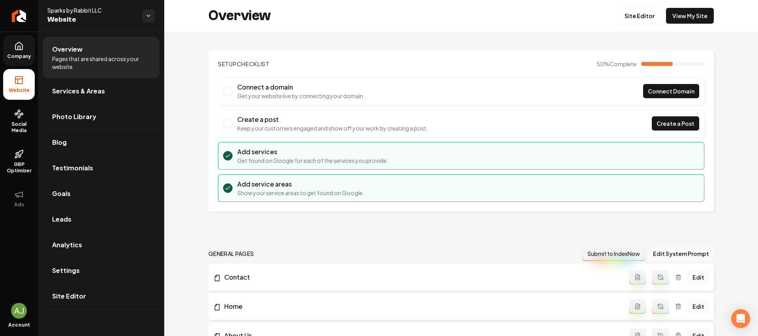
click at [19, 43] on icon at bounding box center [18, 45] width 9 height 9
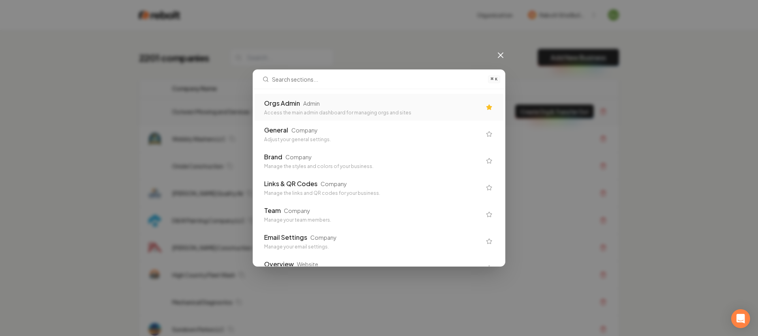
click at [295, 110] on div "Access the main admin dashboard for managing orgs and sites" at bounding box center [372, 113] width 217 height 6
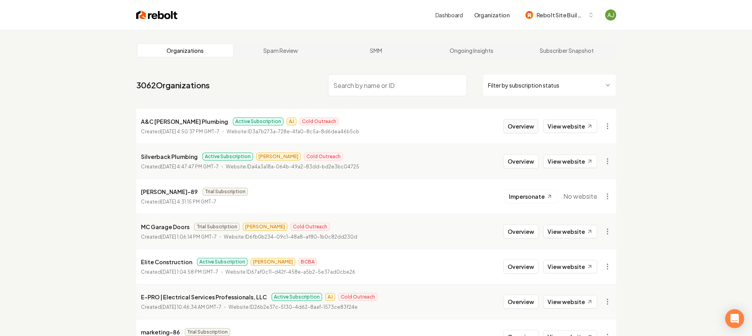
click at [520, 127] on button "Overview" at bounding box center [521, 126] width 35 height 14
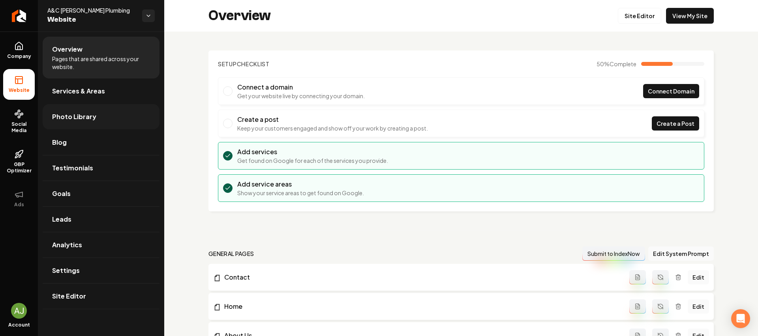
click at [71, 118] on span "Photo Library" at bounding box center [74, 116] width 44 height 9
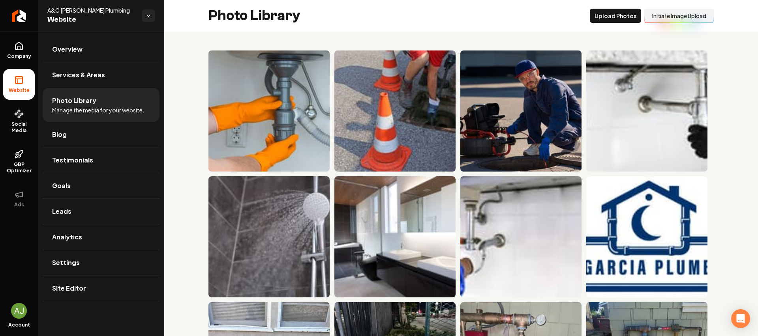
click at [671, 16] on button "Initiate Image Upload" at bounding box center [679, 16] width 70 height 14
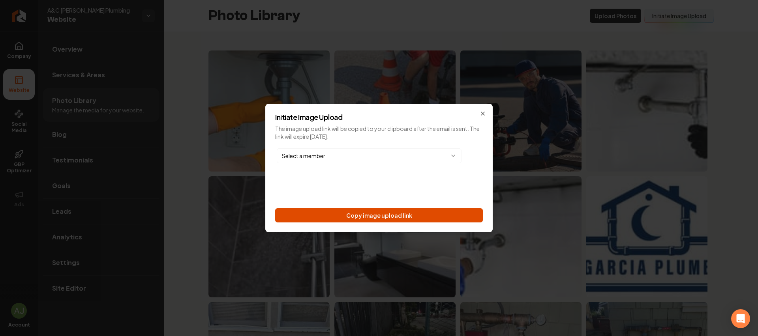
click at [380, 214] on button "Copy image upload link" at bounding box center [379, 216] width 208 height 14
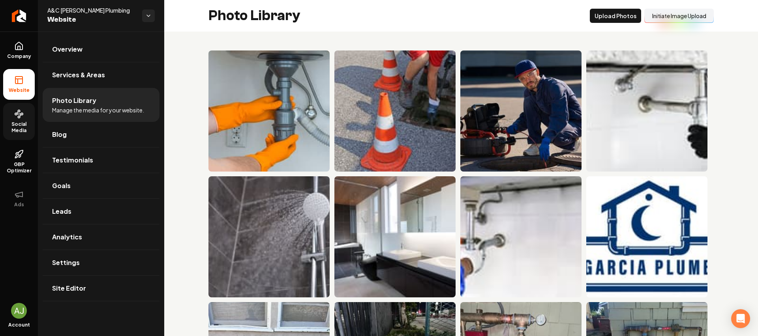
click at [21, 120] on link "Social Media" at bounding box center [19, 121] width 32 height 37
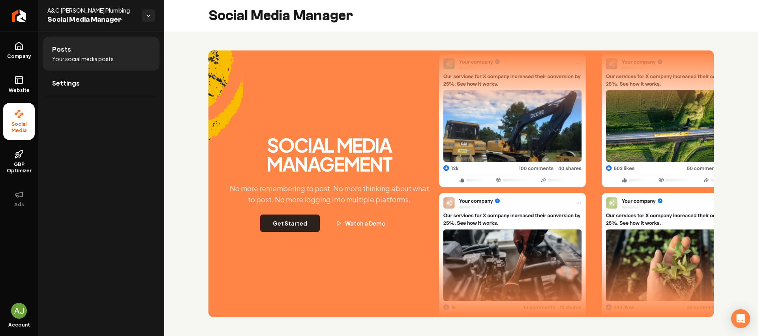
click at [291, 219] on button "Get Started" at bounding box center [290, 223] width 60 height 17
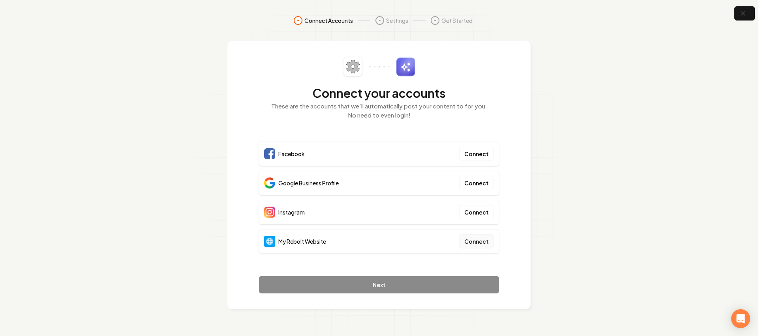
click at [473, 244] on button "Connect" at bounding box center [476, 242] width 35 height 14
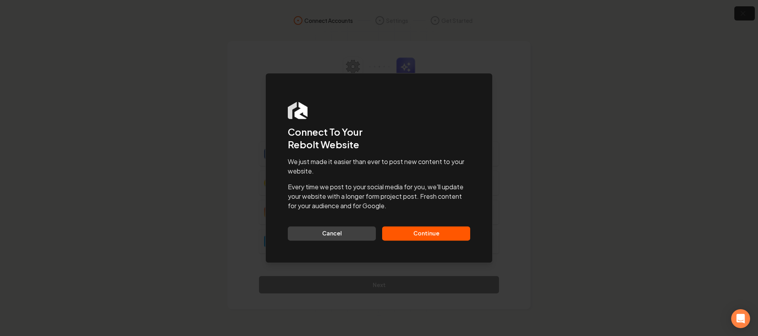
click at [429, 228] on button "Continue" at bounding box center [426, 234] width 88 height 14
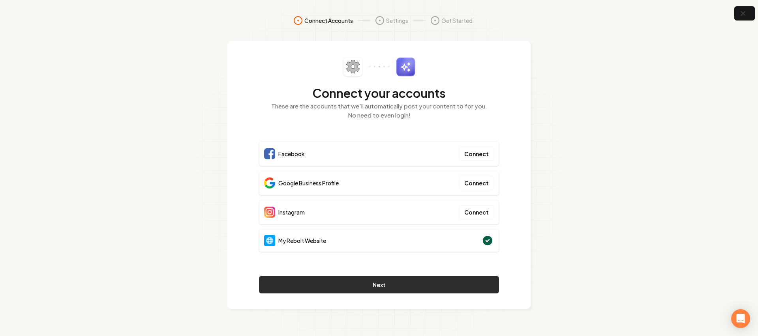
click at [424, 278] on button "Next" at bounding box center [379, 284] width 240 height 17
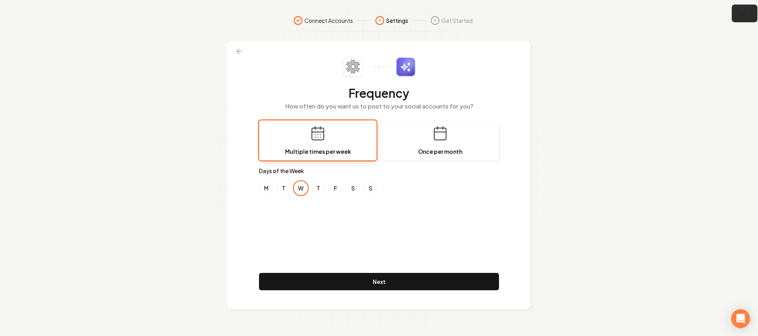
click at [740, 11] on icon "button" at bounding box center [743, 14] width 10 height 10
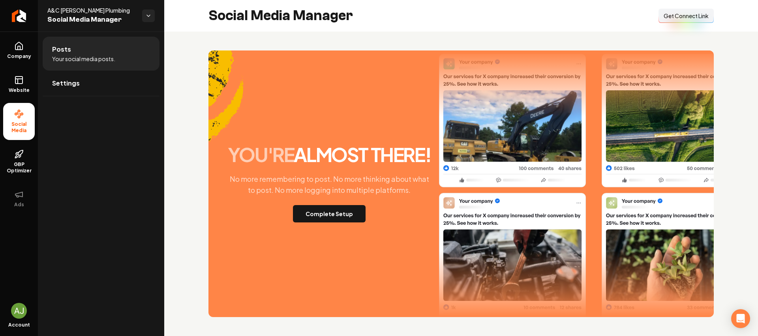
click at [710, 17] on button "Connect Link Get Connect Link" at bounding box center [686, 16] width 55 height 14
click at [15, 59] on span "Company" at bounding box center [19, 56] width 30 height 6
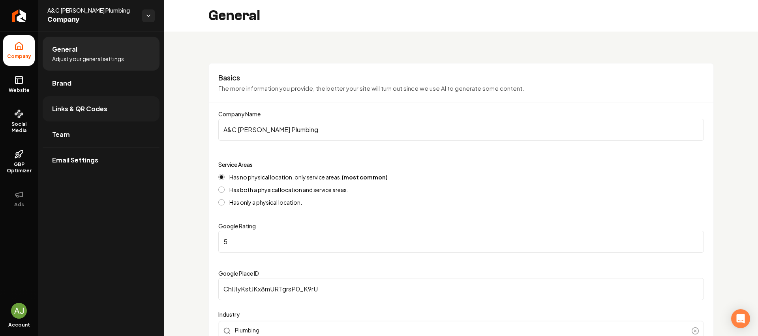
click at [78, 109] on span "Links & QR Codes" at bounding box center [79, 108] width 55 height 9
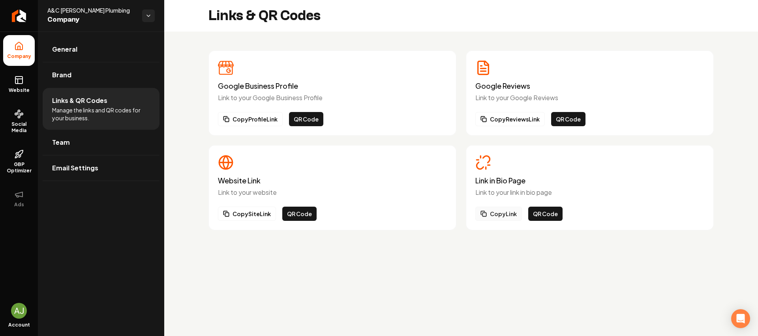
click at [503, 212] on button "Copy Link" at bounding box center [498, 214] width 47 height 14
click at [21, 54] on span "Company" at bounding box center [19, 56] width 30 height 6
click at [16, 80] on icon at bounding box center [18, 79] width 9 height 9
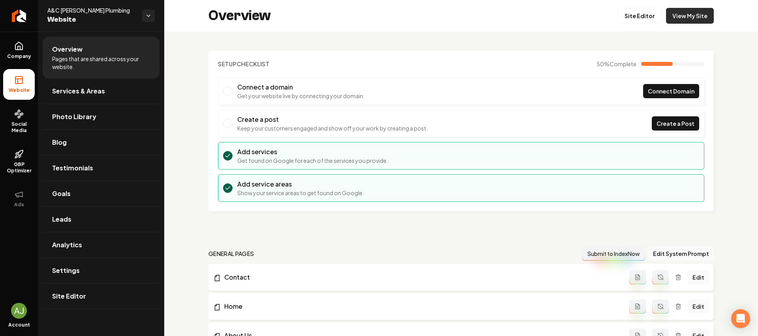
click at [674, 9] on link "View My Site" at bounding box center [690, 16] width 48 height 16
